Goal: Task Accomplishment & Management: Use online tool/utility

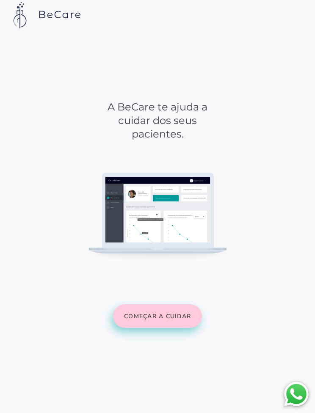
click at [0, 0] on slot "Começar a cuidar" at bounding box center [0, 0] width 0 height 0
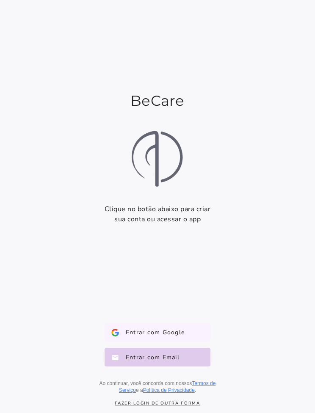
click at [179, 329] on span "Entrar com Google" at bounding box center [152, 332] width 66 height 8
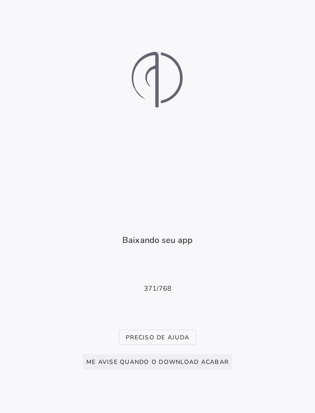
click at [206, 356] on button "Me avise quando o download acabar" at bounding box center [157, 361] width 149 height 15
